Goal: Task Accomplishment & Management: Complete application form

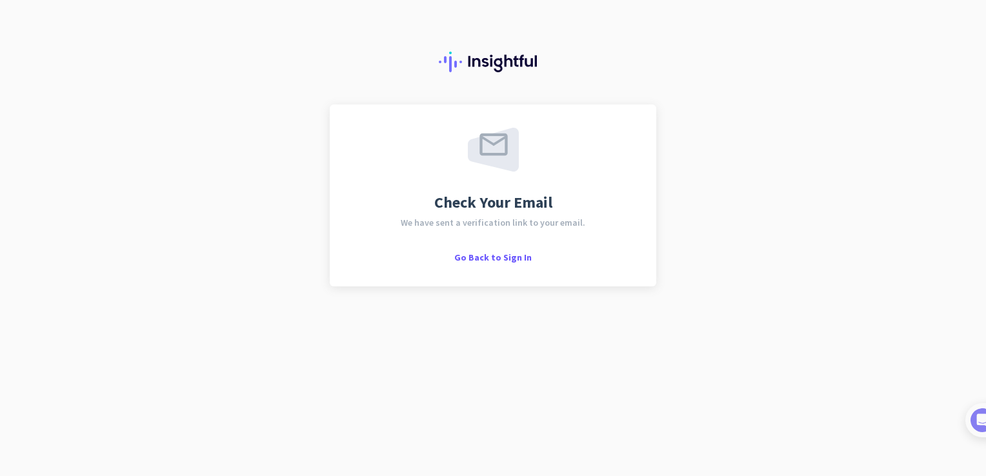
click at [488, 267] on div "Check Your Email We have sent a verification link to your email. Go Back to Sig…" at bounding box center [493, 196] width 327 height 182
click at [490, 259] on span "Go Back to Sign In" at bounding box center [492, 258] width 77 height 12
click at [488, 261] on span "Go Back to Sign In" at bounding box center [492, 258] width 77 height 12
